Goal: Task Accomplishment & Management: Manage account settings

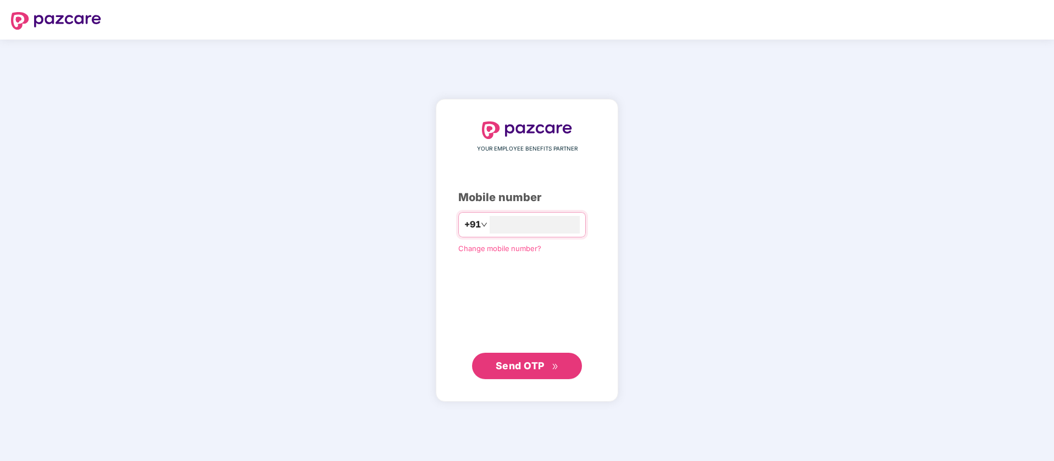
type input "*"
type input "**********"
click at [519, 362] on span "Send OTP" at bounding box center [520, 365] width 49 height 12
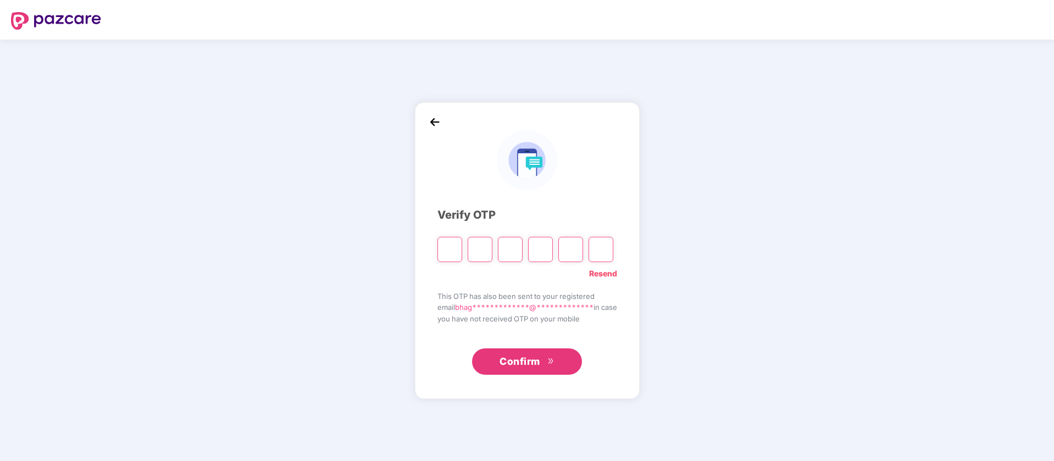
paste input "*"
type input "*"
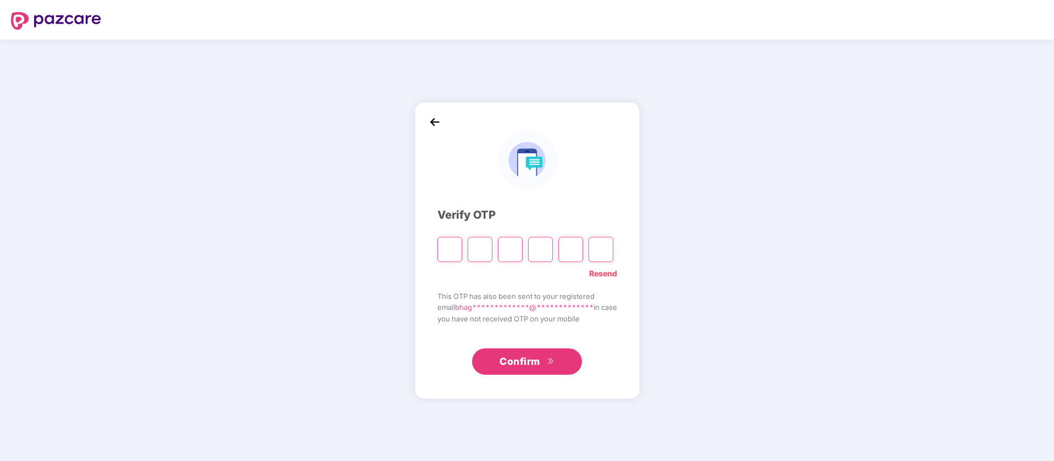
type input "*"
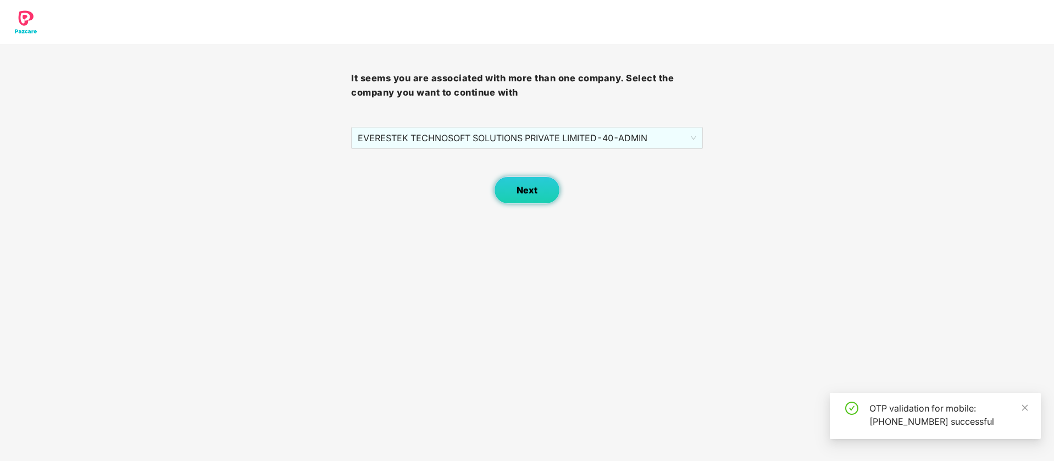
click at [526, 196] on button "Next" at bounding box center [527, 189] width 66 height 27
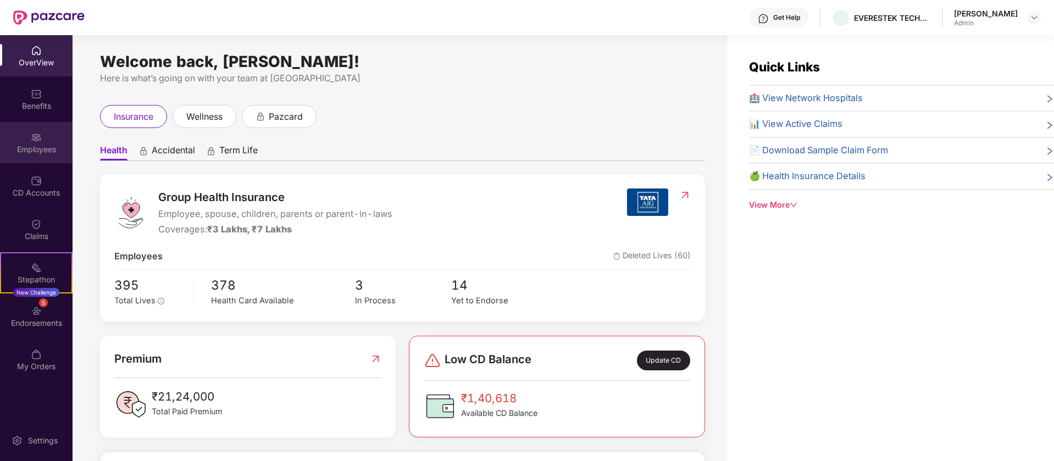
click at [34, 141] on img at bounding box center [36, 137] width 11 height 11
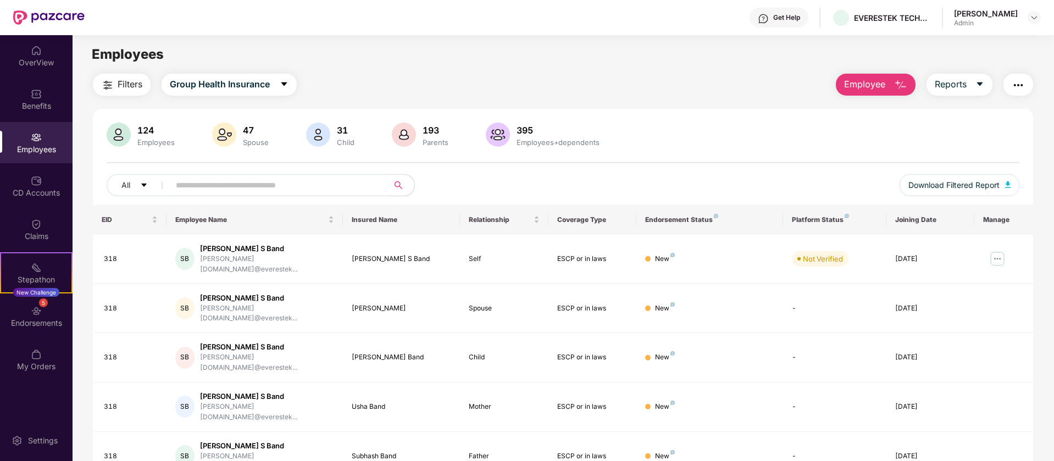
click at [876, 87] on span "Employee" at bounding box center [864, 84] width 41 height 14
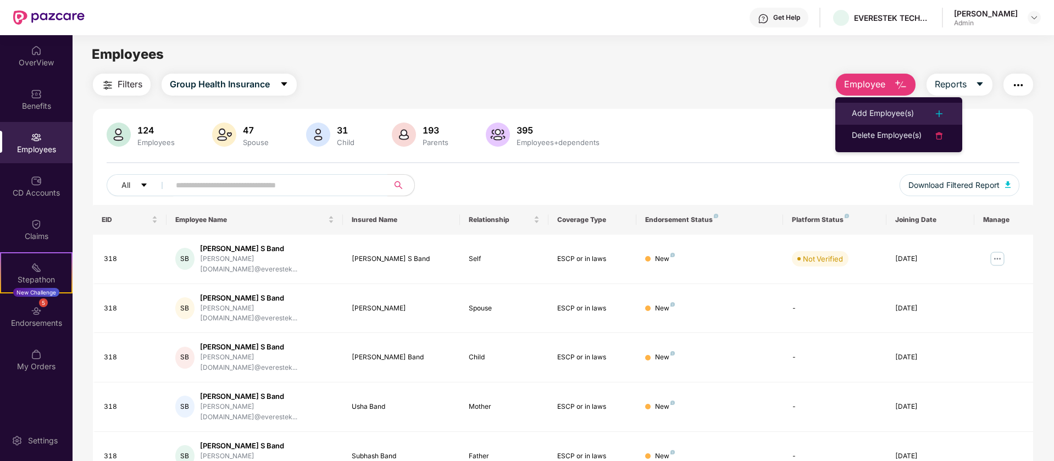
click at [889, 118] on div "Add Employee(s)" at bounding box center [882, 113] width 62 height 13
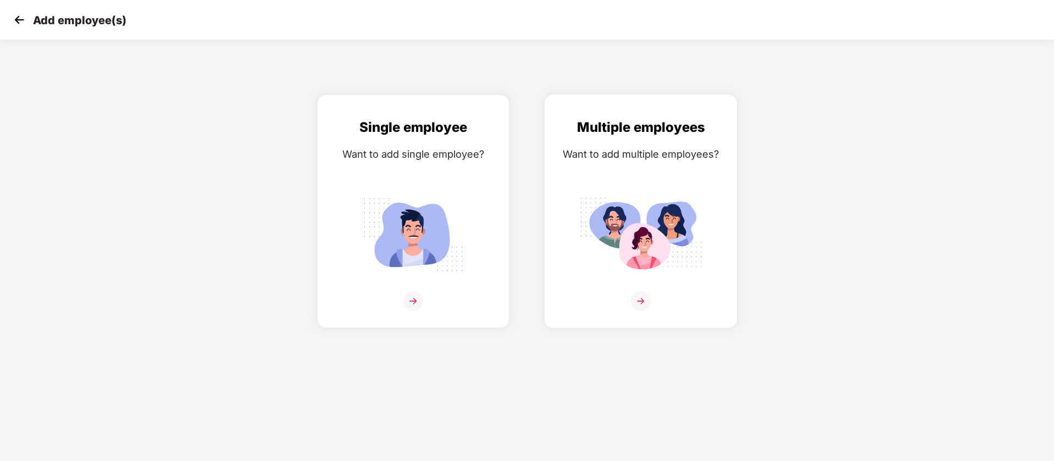
click at [641, 299] on img at bounding box center [641, 301] width 20 height 20
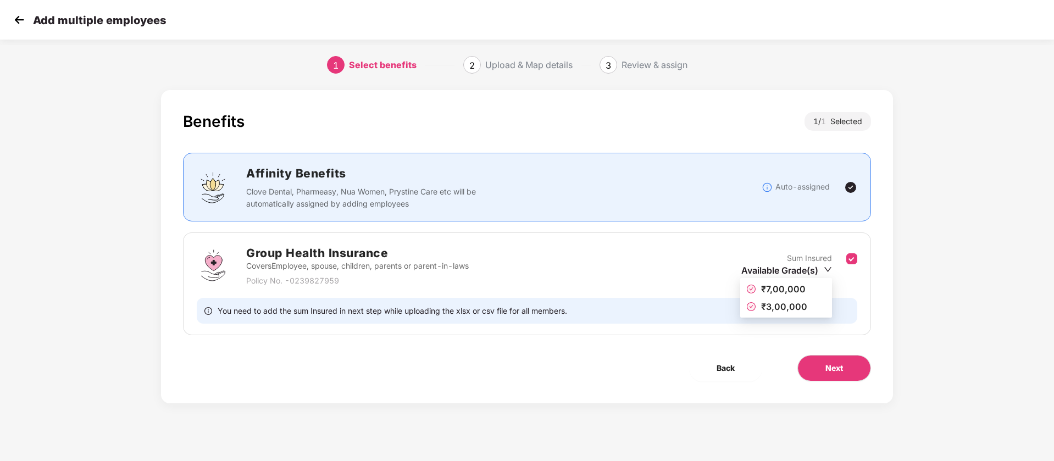
click at [823, 271] on icon "down" at bounding box center [827, 269] width 8 height 8
click at [788, 303] on span "₹3,00,000" at bounding box center [784, 306] width 46 height 11
click at [828, 370] on span "Next" at bounding box center [834, 368] width 18 height 12
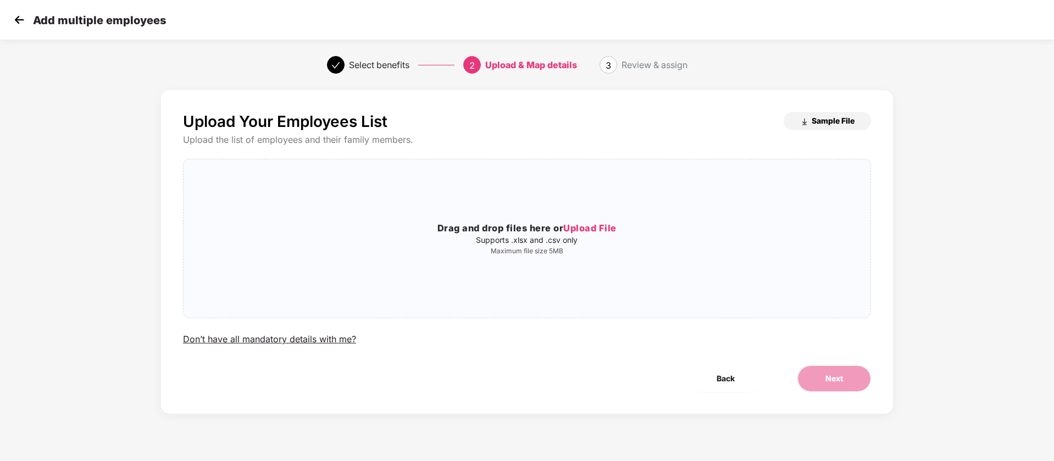
click at [837, 121] on span "Sample File" at bounding box center [832, 120] width 43 height 10
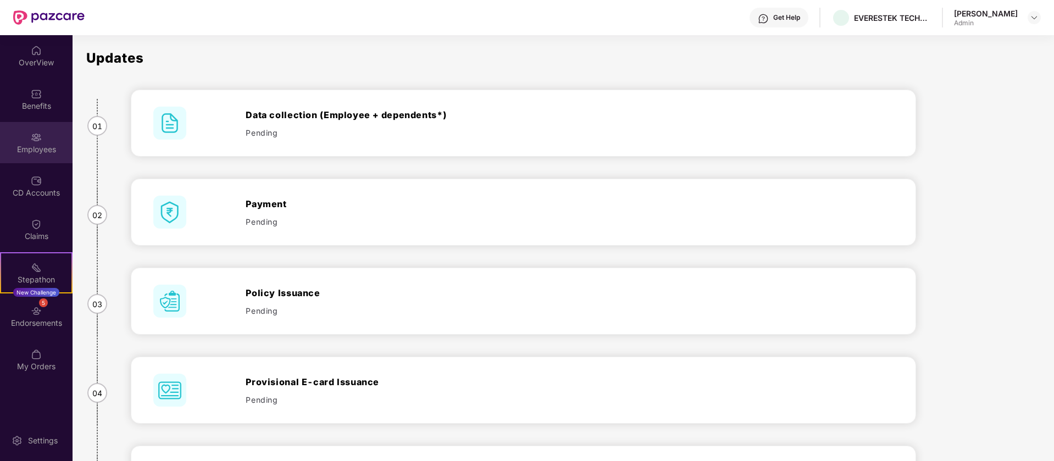
click at [44, 148] on div "Employees" at bounding box center [36, 149] width 73 height 11
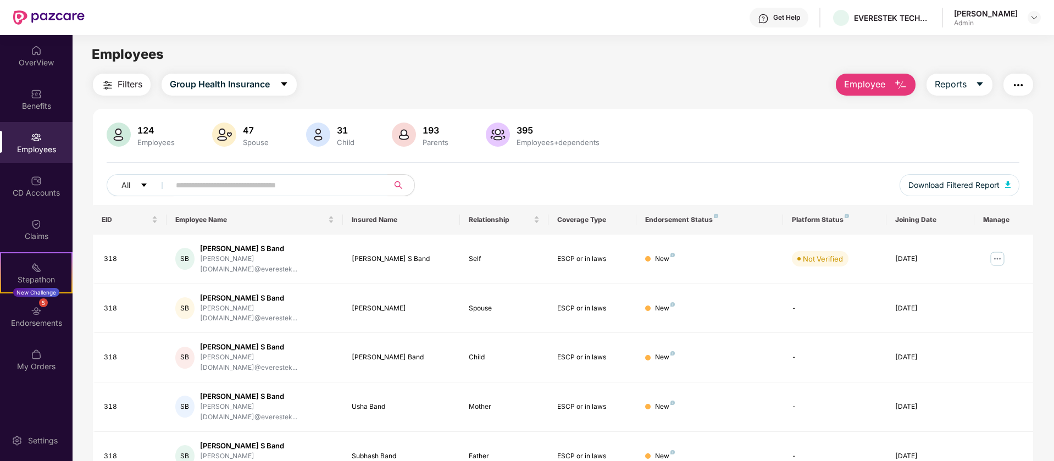
click at [865, 76] on button "Employee" at bounding box center [876, 85] width 80 height 22
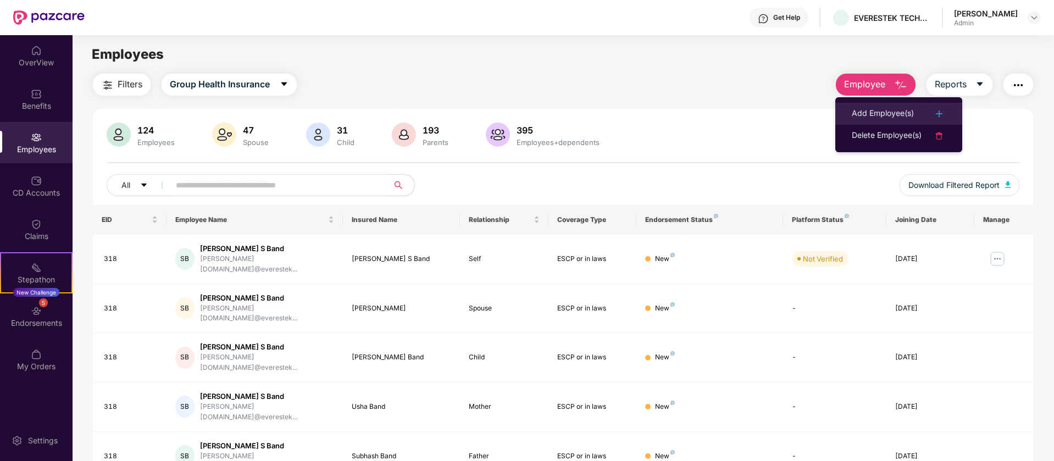
click at [882, 113] on div "Add Employee(s)" at bounding box center [882, 113] width 62 height 13
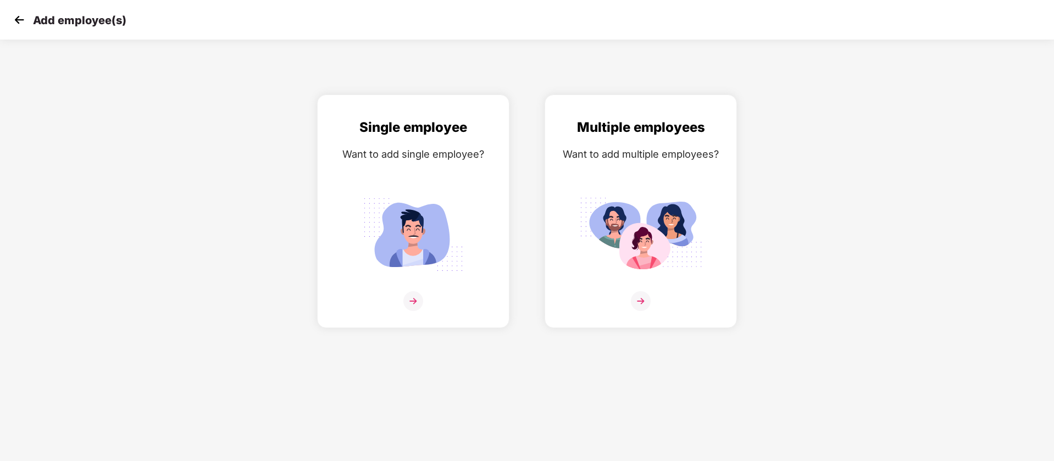
click at [19, 20] on img at bounding box center [19, 20] width 16 height 16
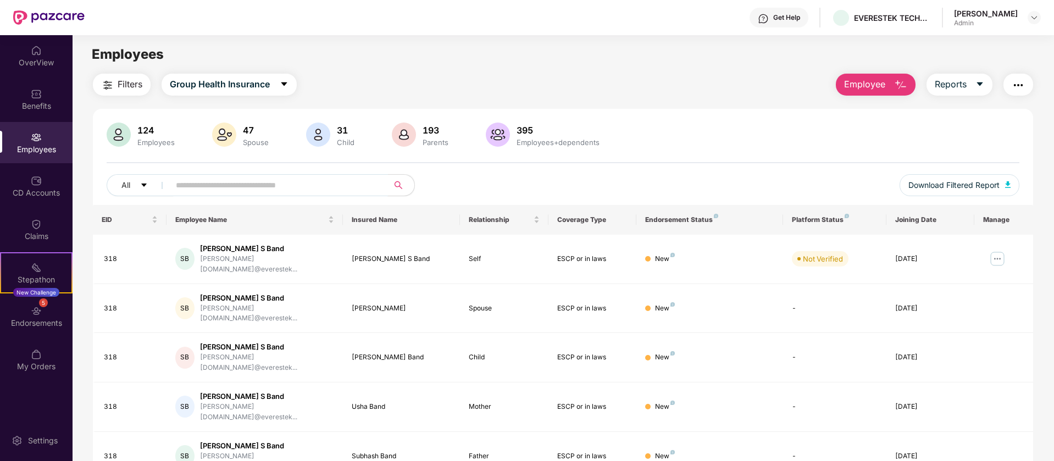
click at [250, 184] on input "text" at bounding box center [274, 185] width 197 height 16
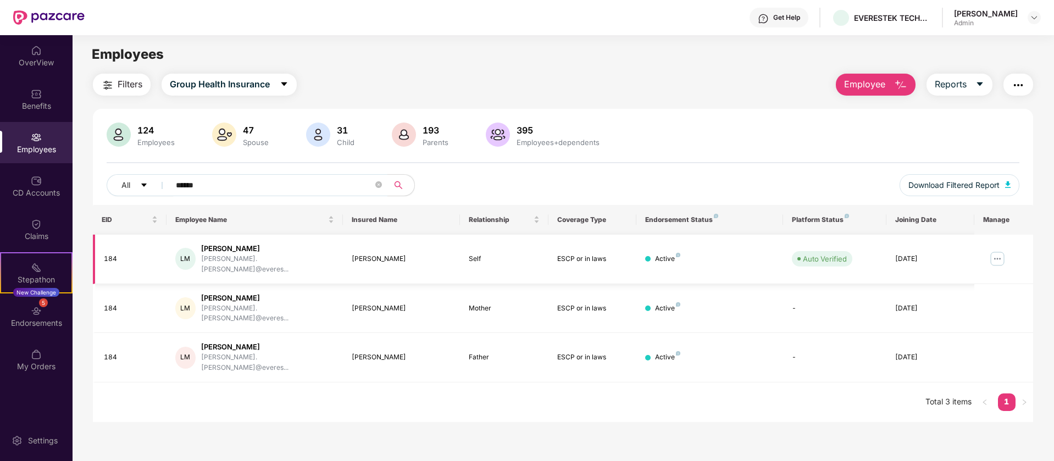
click at [995, 253] on img at bounding box center [997, 259] width 18 height 18
click at [212, 183] on input "******" at bounding box center [274, 185] width 197 height 16
type input "*"
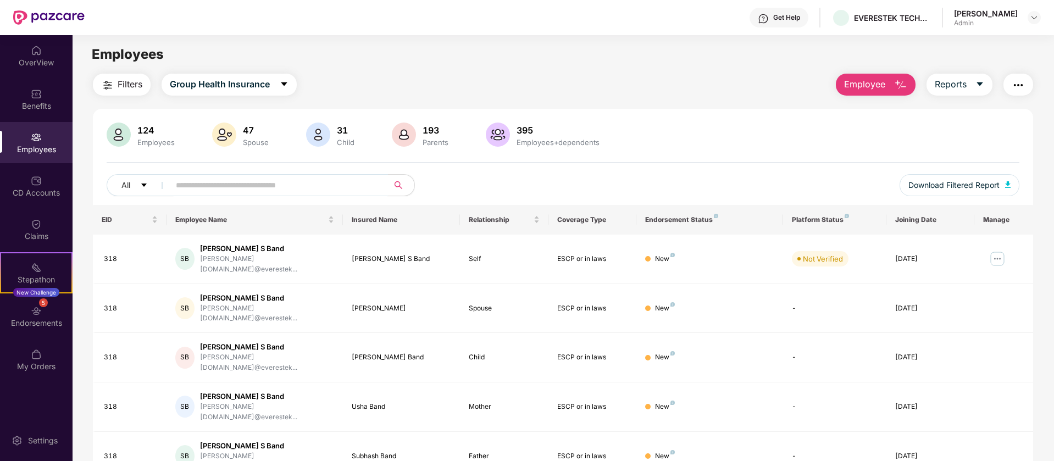
click at [303, 187] on input "text" at bounding box center [274, 185] width 197 height 16
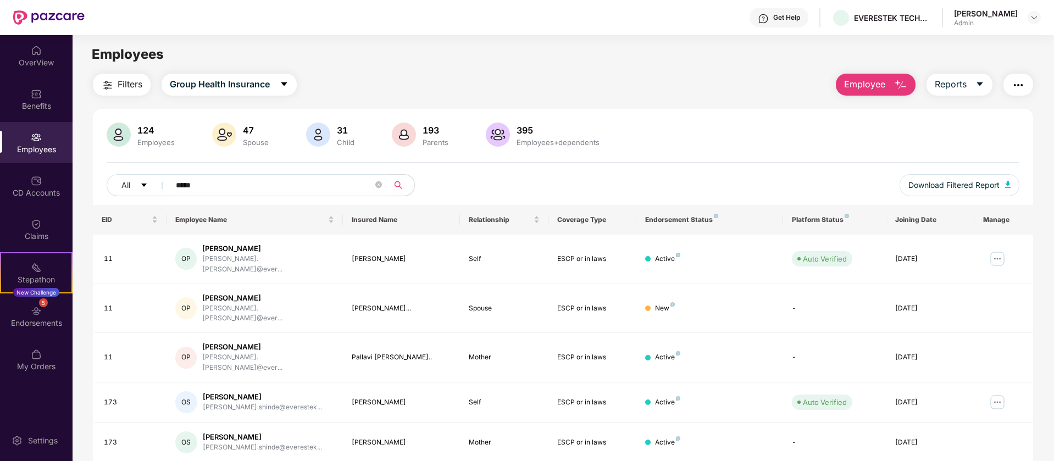
type input "*****"
